Goal: Check status: Check status

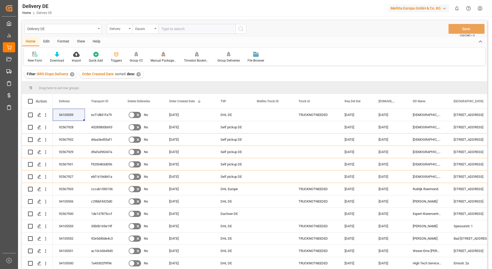
click at [181, 29] on input "text" at bounding box center [196, 29] width 77 height 10
type input "92565391"
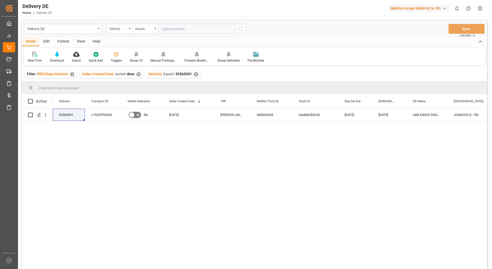
click at [194, 75] on div "✕" at bounding box center [196, 74] width 4 height 4
